Goal: Information Seeking & Learning: Learn about a topic

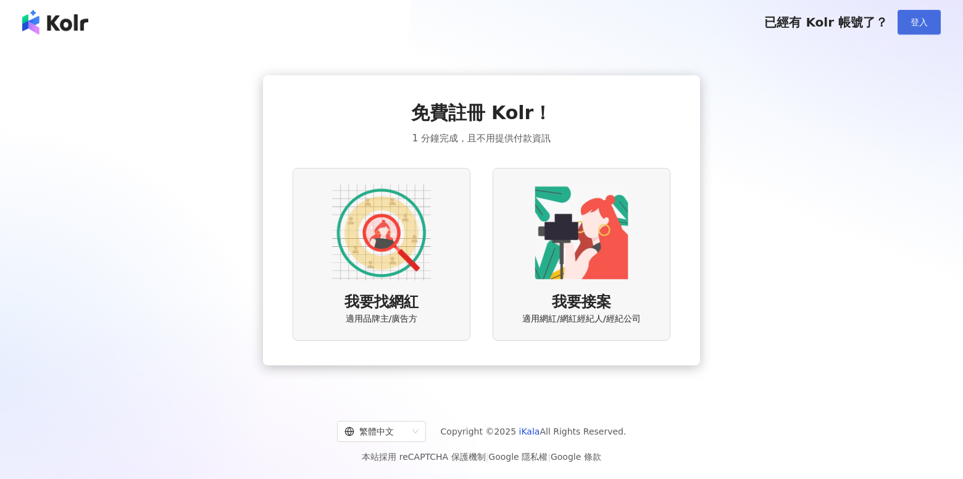
click at [910, 14] on button "登入" at bounding box center [919, 22] width 43 height 25
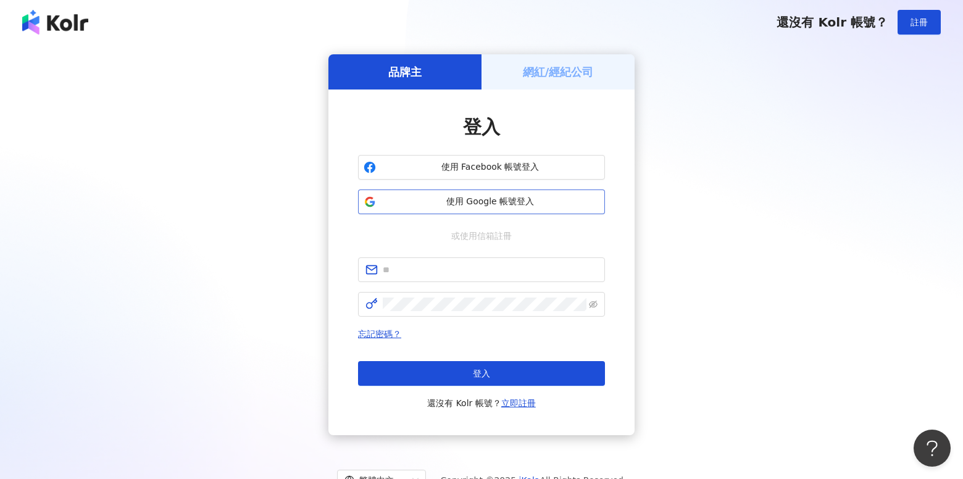
click at [511, 203] on span "使用 Google 帳號登入" at bounding box center [490, 202] width 219 height 12
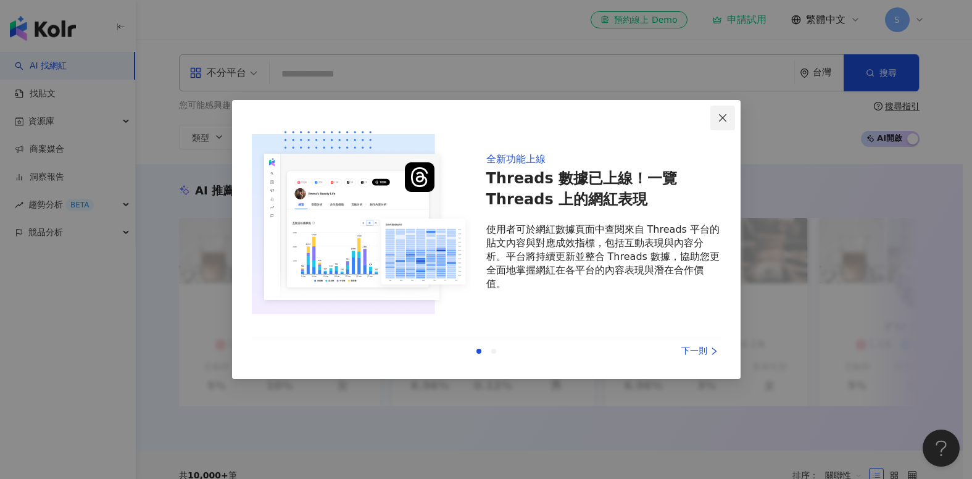
click at [729, 115] on span "Close" at bounding box center [723, 118] width 25 height 10
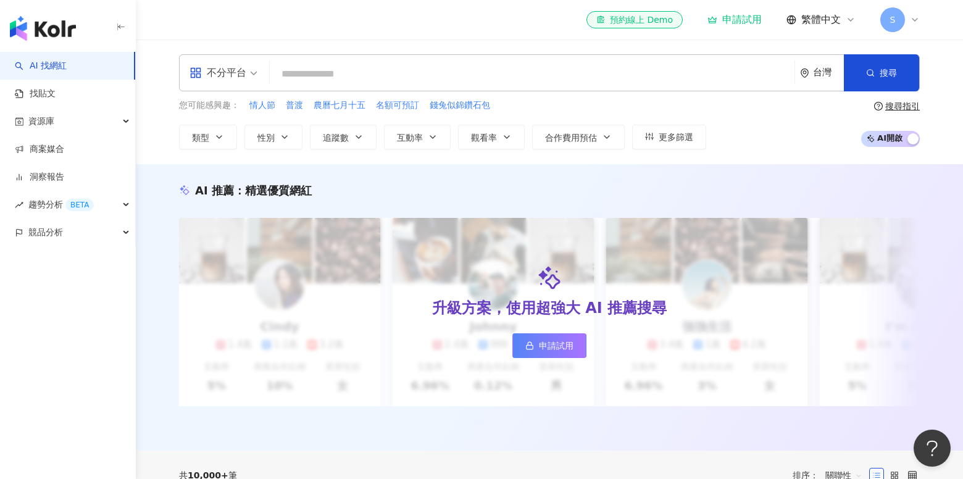
click at [298, 80] on input "search" at bounding box center [532, 73] width 515 height 23
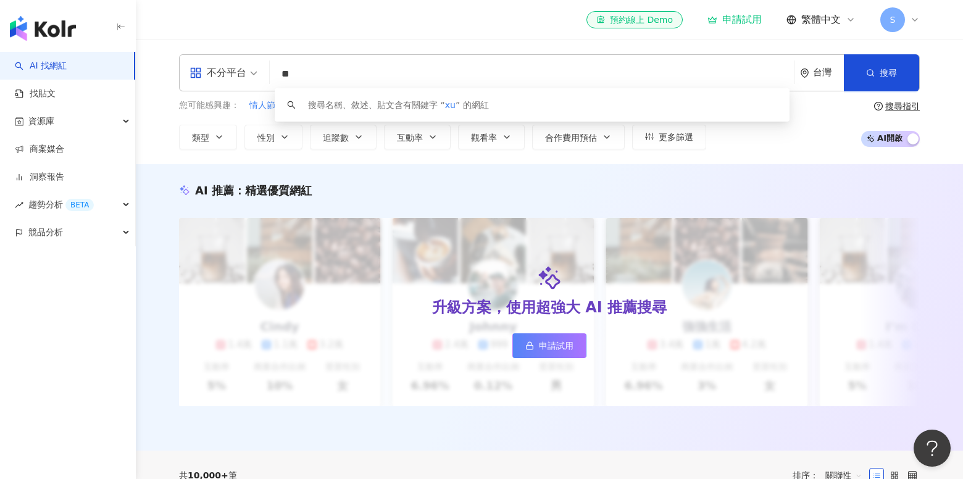
type input "*"
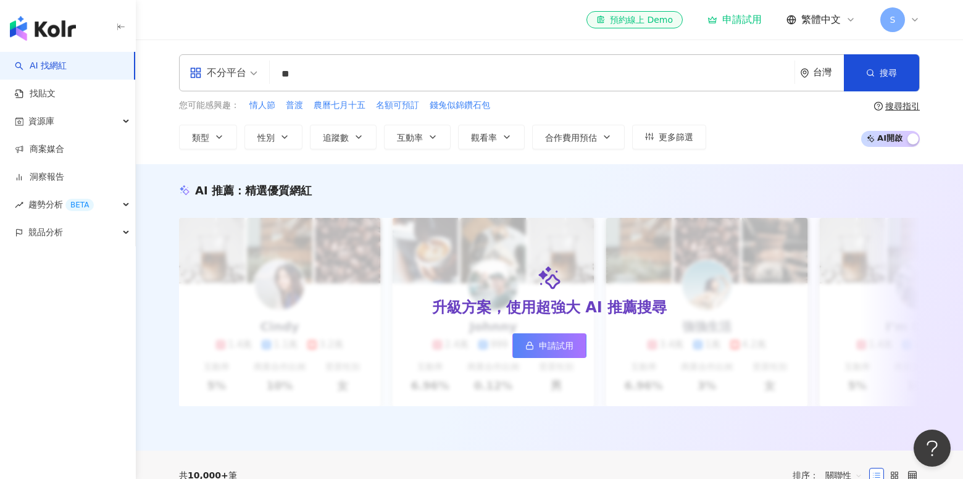
type input "**"
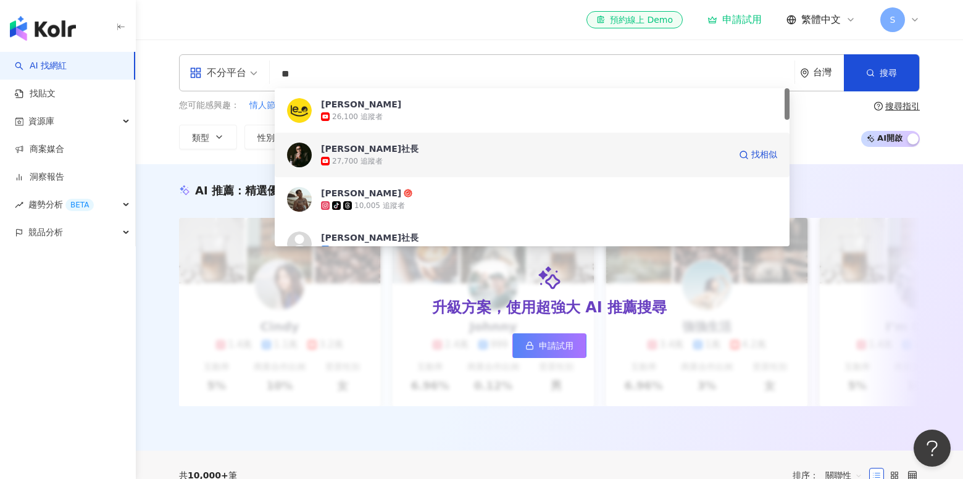
click at [366, 162] on div "27,700 追蹤者" at bounding box center [357, 161] width 51 height 10
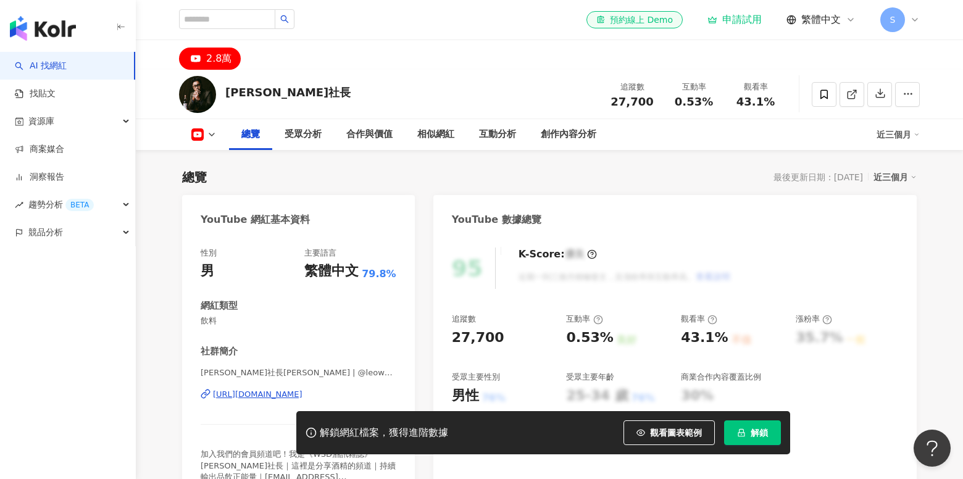
scroll to position [123, 0]
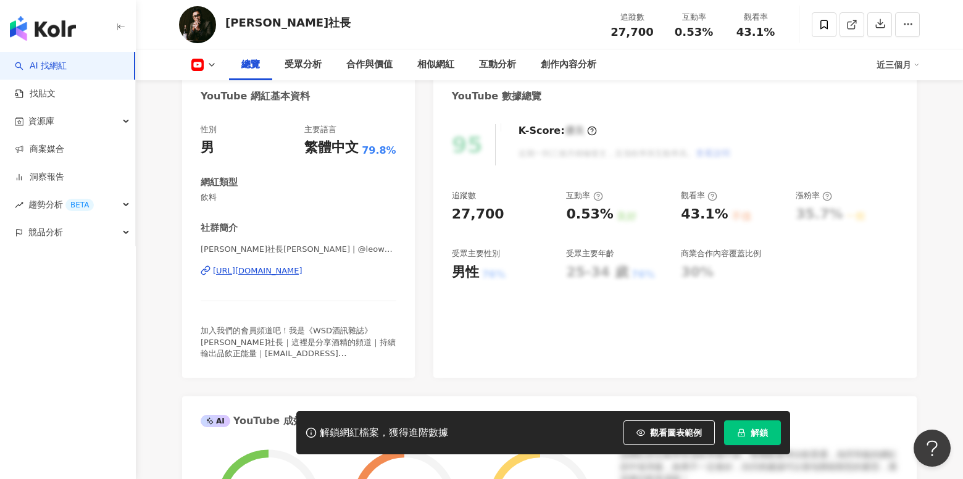
drag, startPoint x: 570, startPoint y: 278, endPoint x: 671, endPoint y: 279, distance: 100.6
click at [670, 278] on div "追蹤數 27,700 互動率 0.53% 良好 觀看率 43.1% 不佳 漲粉率 35.7% 一般 受眾主要性別 男性 76% 受眾主要年齡 25-34 歲 …" at bounding box center [675, 235] width 446 height 91
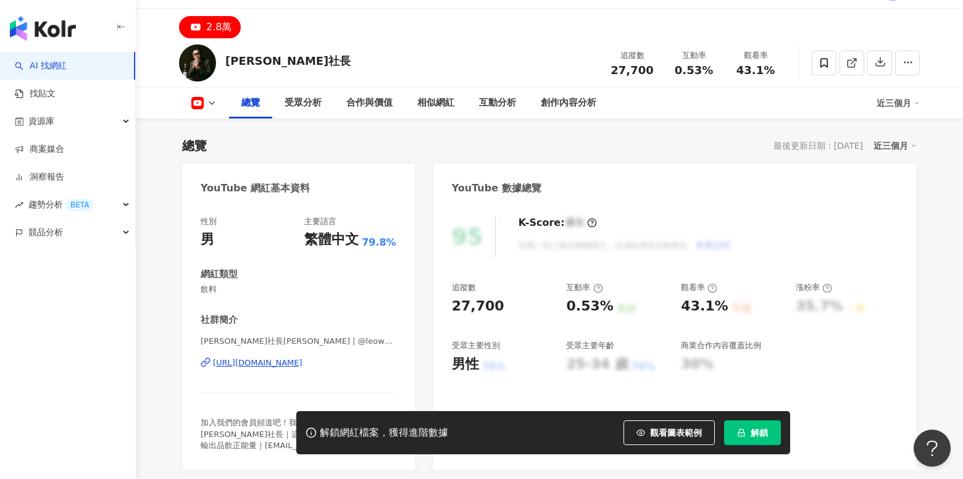
scroll to position [62, 0]
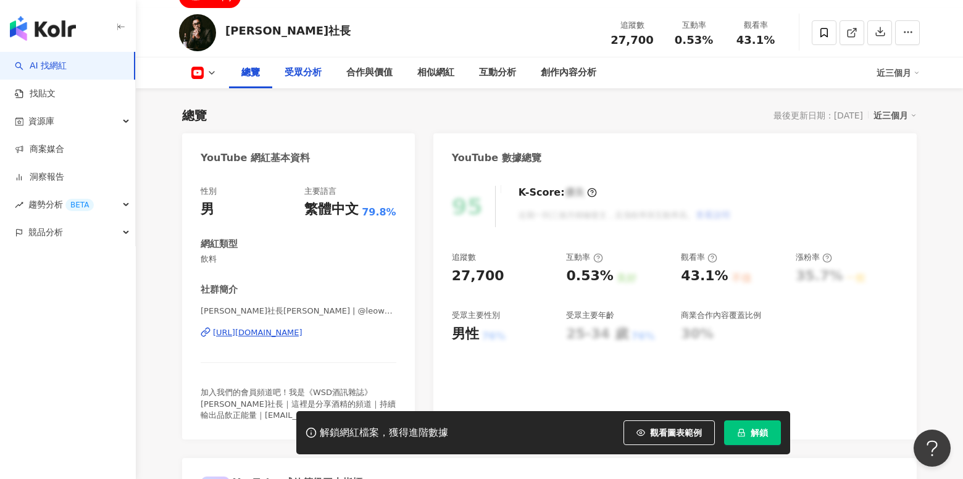
click at [319, 78] on div "受眾分析" at bounding box center [303, 72] width 37 height 15
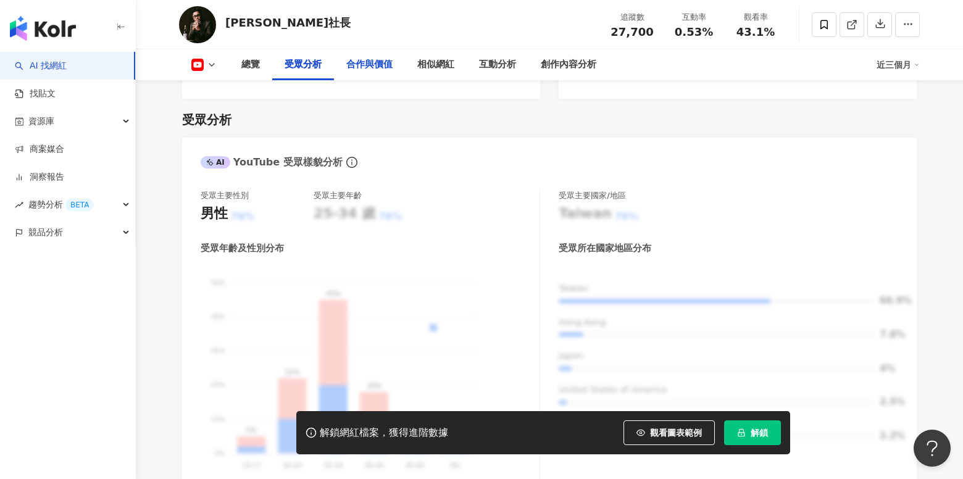
click at [381, 70] on div "合作與價值" at bounding box center [369, 64] width 46 height 15
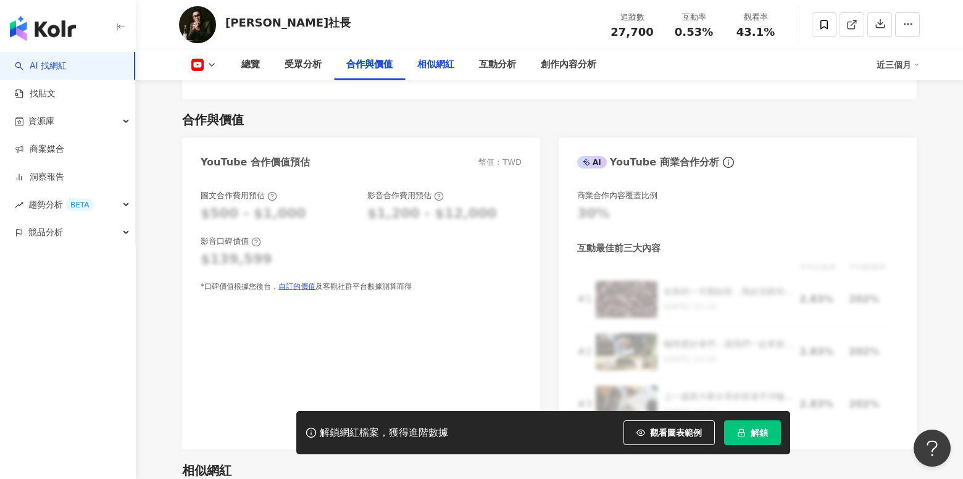
click at [433, 68] on div "相似網紅" at bounding box center [435, 64] width 37 height 15
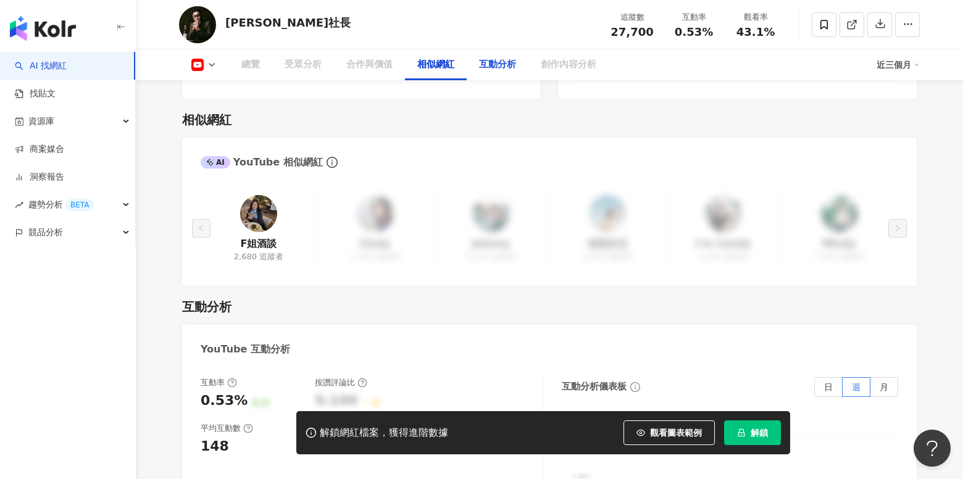
click at [486, 69] on div "互動分析" at bounding box center [497, 64] width 37 height 15
click at [278, 191] on div "F姐酒談 2,680 追蹤者" at bounding box center [259, 228] width 116 height 77
click at [271, 195] on img at bounding box center [258, 213] width 37 height 37
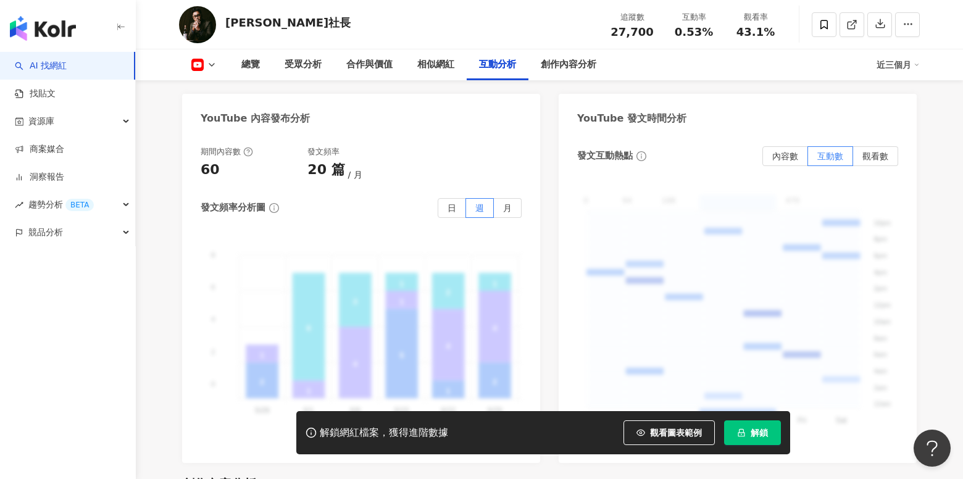
scroll to position [2724, 0]
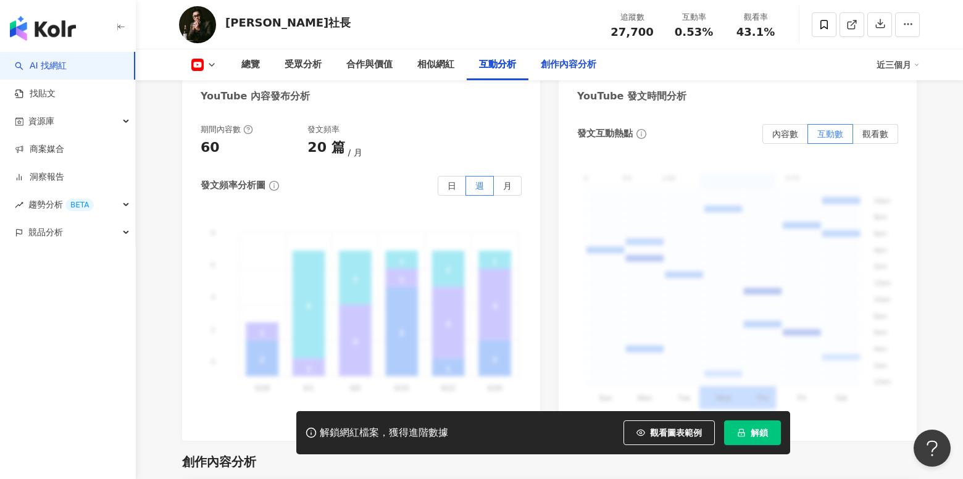
click at [586, 70] on div "創作內容分析" at bounding box center [569, 64] width 56 height 15
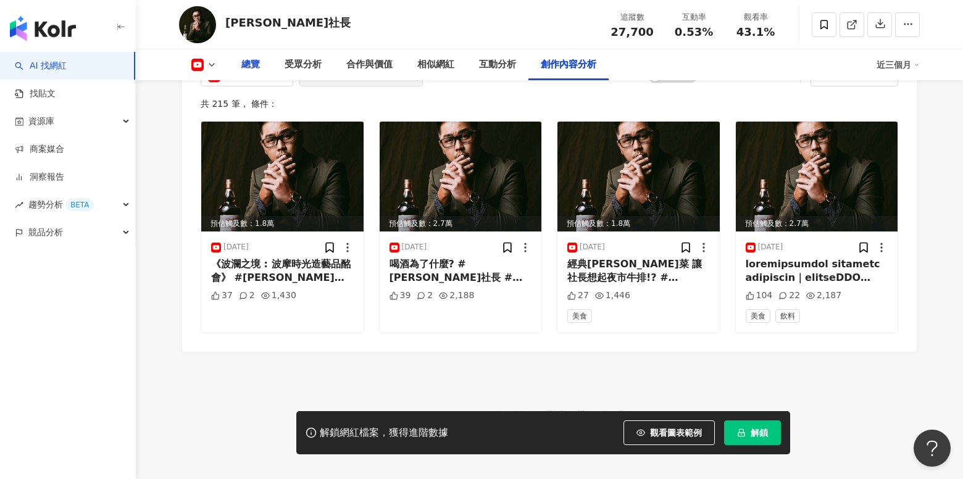
click at [259, 66] on div "總覽" at bounding box center [250, 64] width 19 height 15
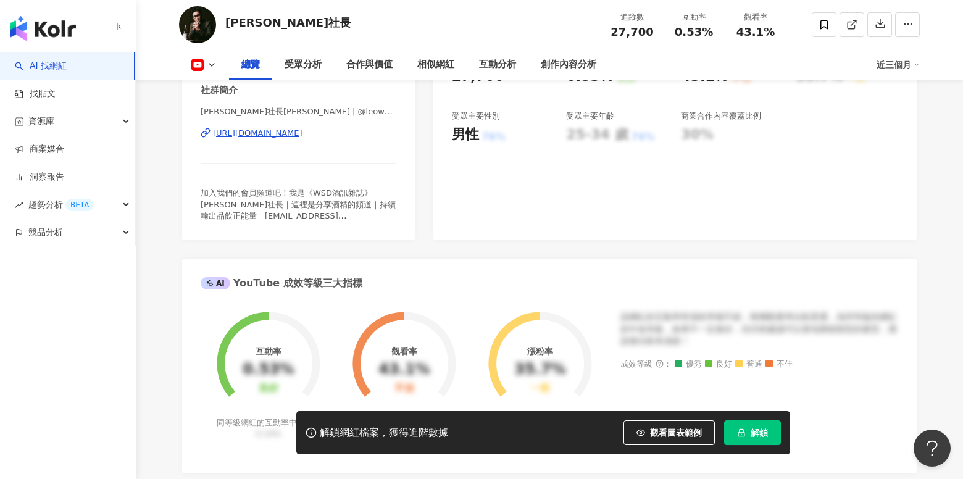
scroll to position [199, 0]
